Goal: Task Accomplishment & Management: Complete application form

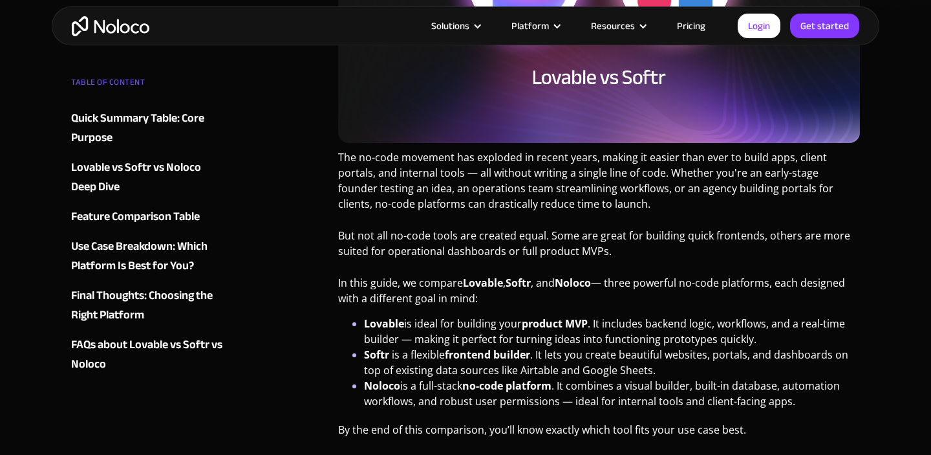
scroll to position [422, 0]
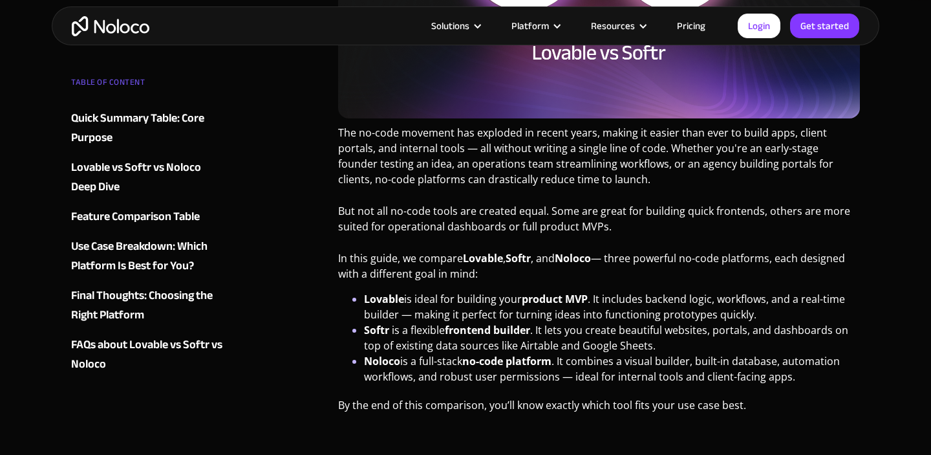
scroll to position [437, 0]
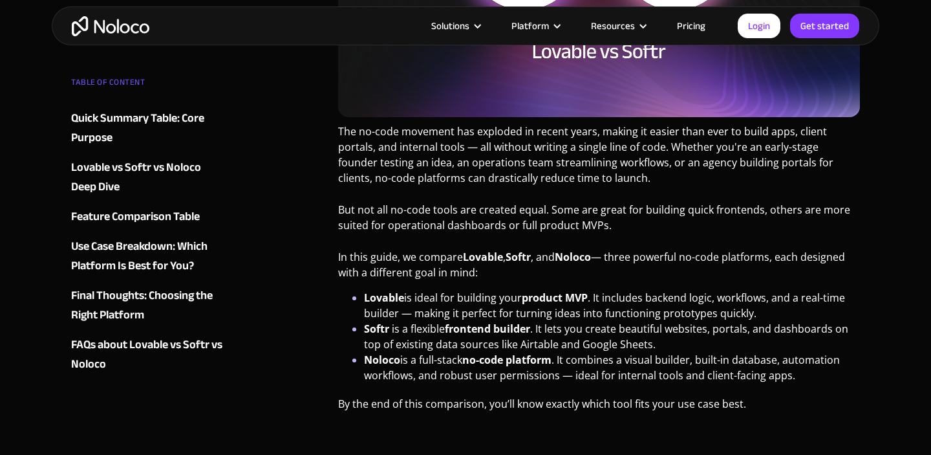
click at [636, 190] on p "The no-code movement has exploded in recent years, making it easier than ever t…" at bounding box center [599, 160] width 522 height 72
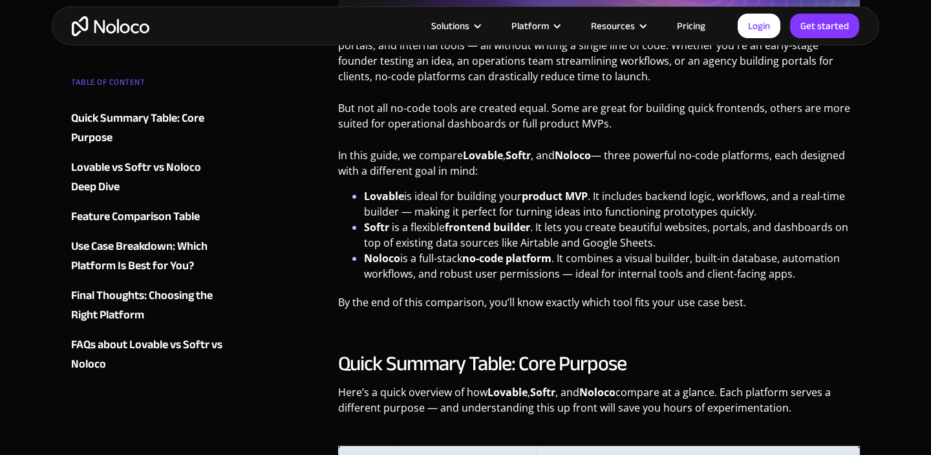
scroll to position [535, 0]
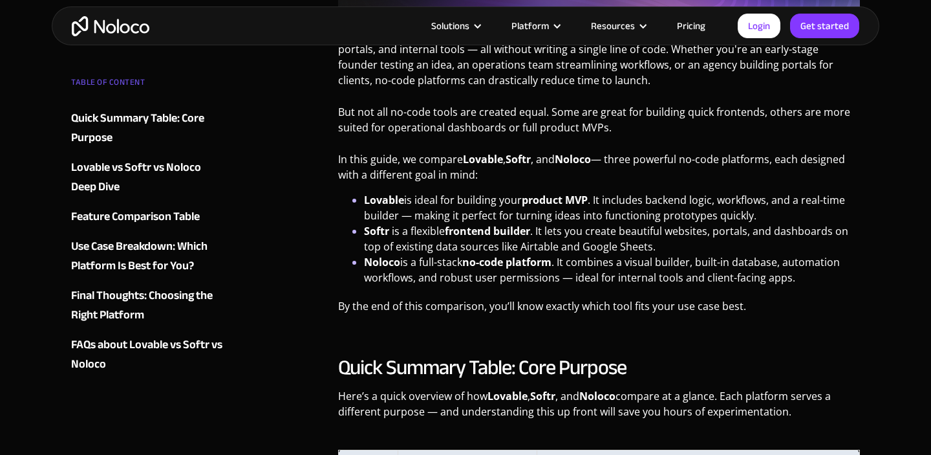
click at [616, 183] on p "In this guide, we compare Lovable , Softr , and Noloco — three powerful no-code…" at bounding box center [599, 171] width 522 height 41
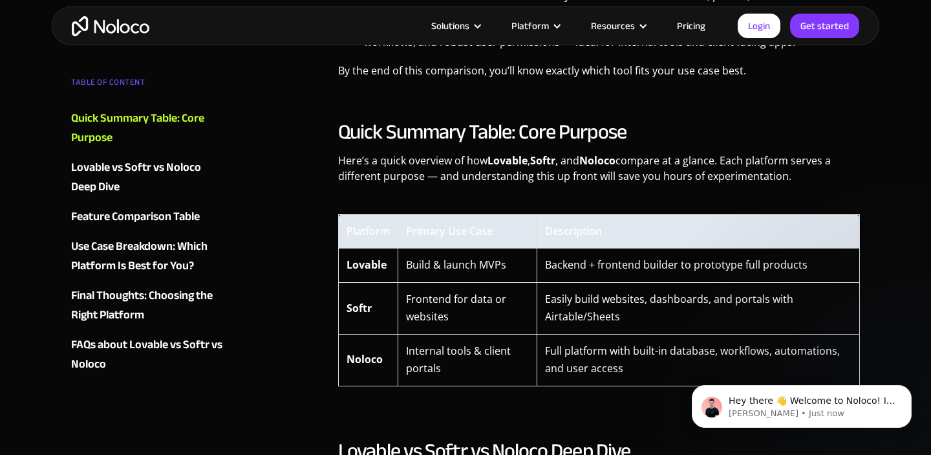
scroll to position [772, 0]
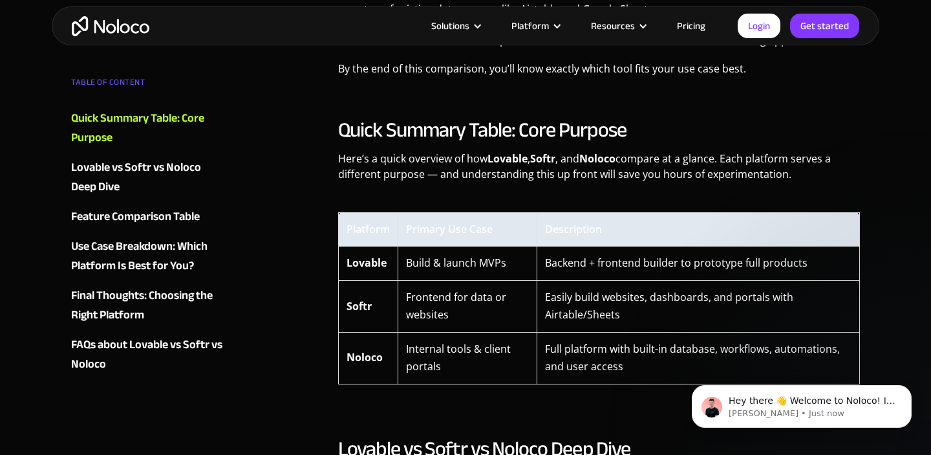
click at [109, 18] on img "home" at bounding box center [111, 26] width 78 height 20
click at [93, 23] on img "home" at bounding box center [111, 26] width 78 height 20
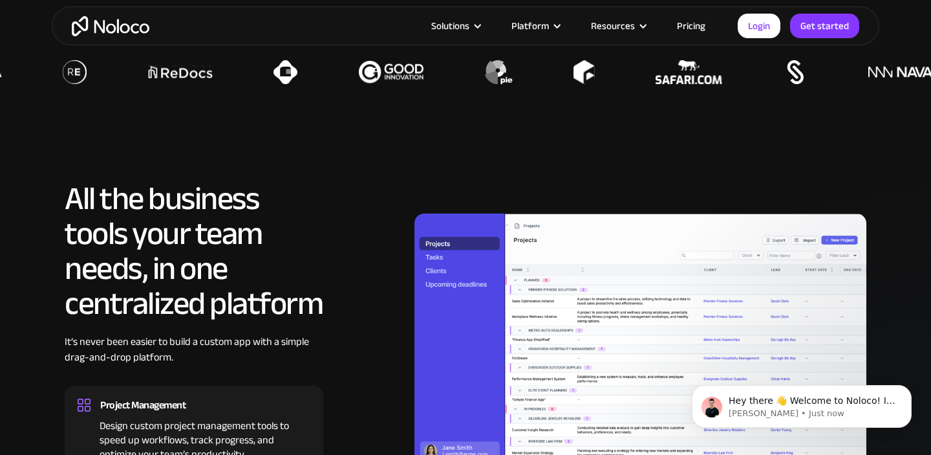
scroll to position [1011, 0]
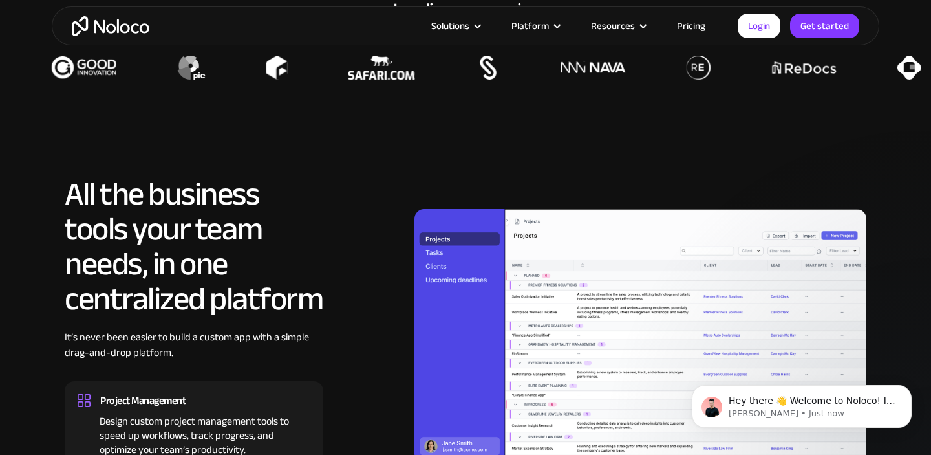
click at [690, 23] on link "Pricing" at bounding box center [691, 25] width 61 height 17
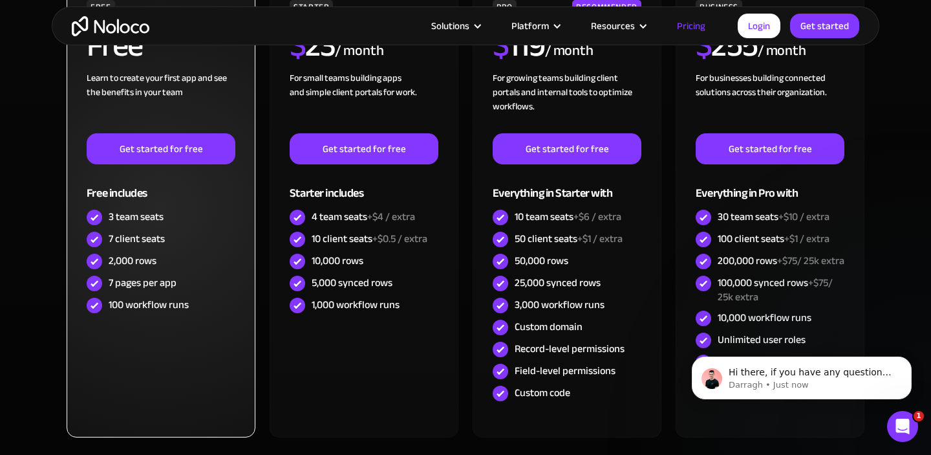
scroll to position [414, 0]
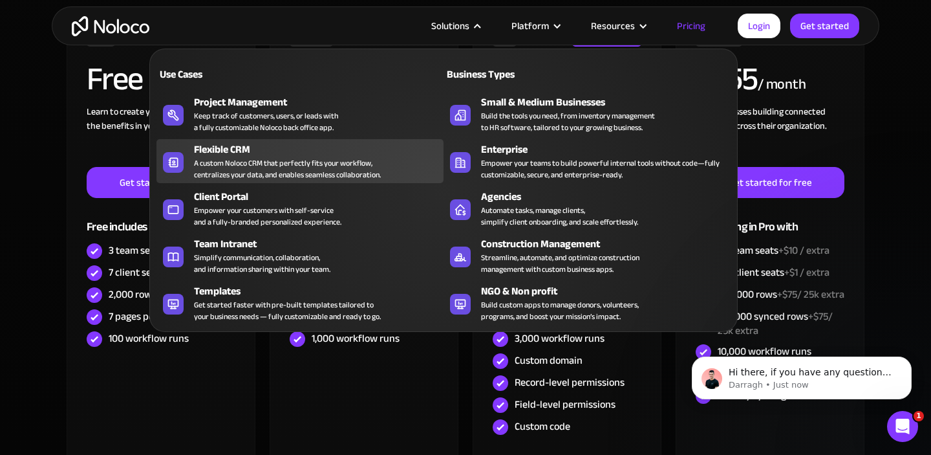
click at [323, 154] on div "Flexible CRM" at bounding box center [321, 150] width 255 height 16
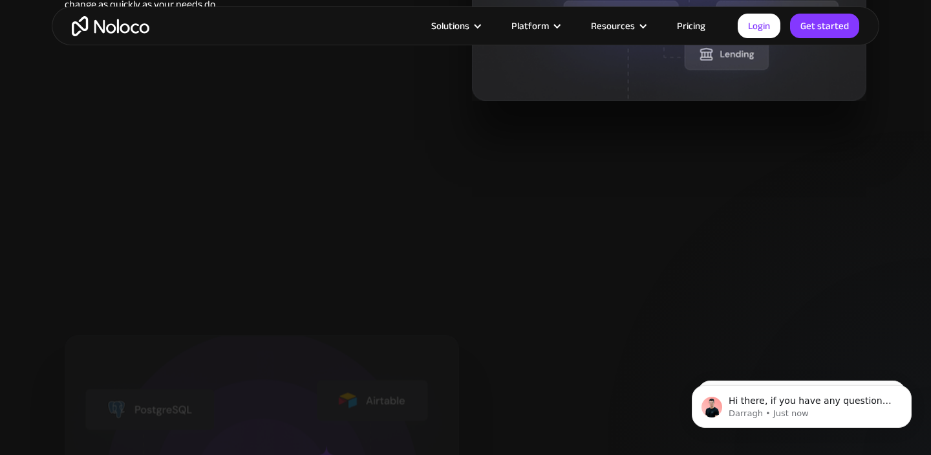
scroll to position [1270, 0]
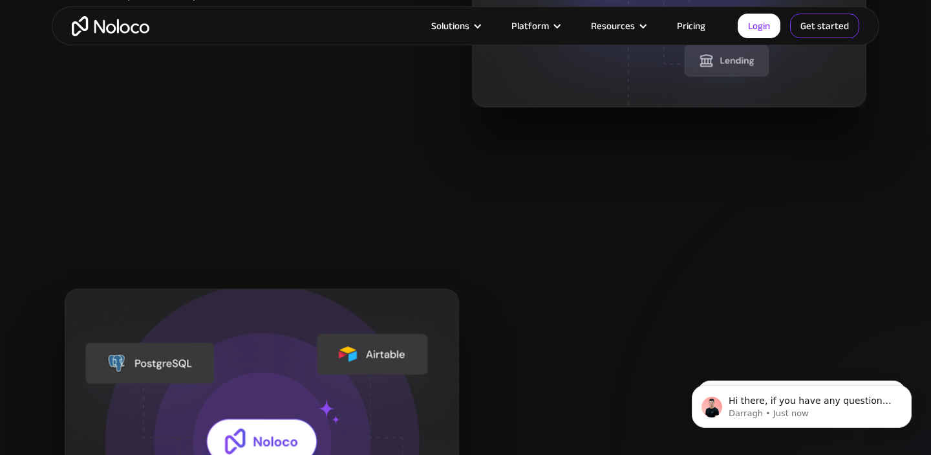
click at [816, 19] on link "Get started" at bounding box center [824, 26] width 69 height 25
